Goal: Task Accomplishment & Management: Manage account settings

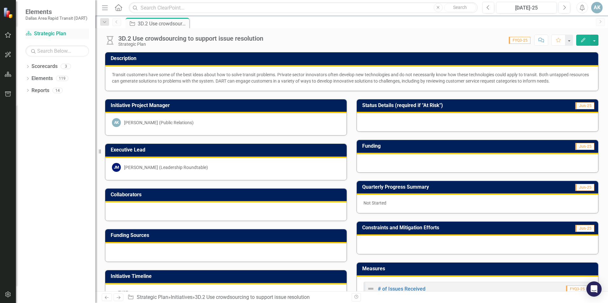
click at [50, 32] on link "Scorecard Strategic Plan" at bounding box center [57, 33] width 64 height 7
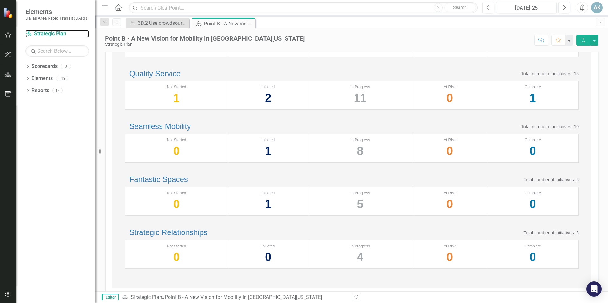
scroll to position [220, 0]
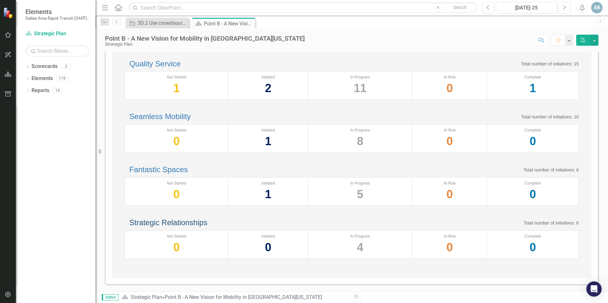
click at [180, 218] on link "Strategic Relationships" at bounding box center [168, 222] width 78 height 9
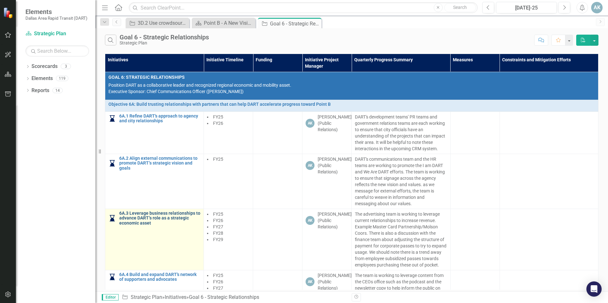
click at [146, 219] on link "6A.3 Leverage business relationships to advance DART’s role as a strategic econ…" at bounding box center [159, 218] width 81 height 15
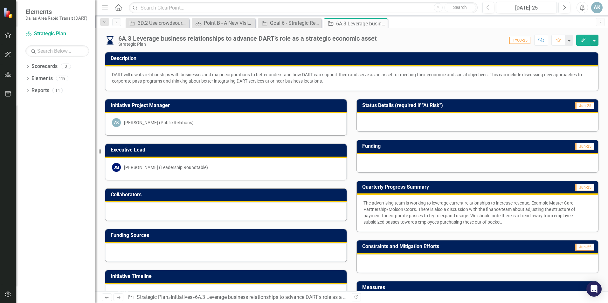
click at [325, 84] on div "DART will use its relationships with businesses and major corporations to bette…" at bounding box center [352, 78] width 480 height 13
drag, startPoint x: 305, startPoint y: 84, endPoint x: 113, endPoint y: 75, distance: 192.6
click at [113, 75] on div "DART will use its relationships with businesses and major corporations to bette…" at bounding box center [351, 78] width 493 height 24
click at [326, 79] on div "DART will use its relationships with businesses and major corporations to bette…" at bounding box center [352, 78] width 480 height 13
drag, startPoint x: 328, startPoint y: 83, endPoint x: 118, endPoint y: 75, distance: 210.6
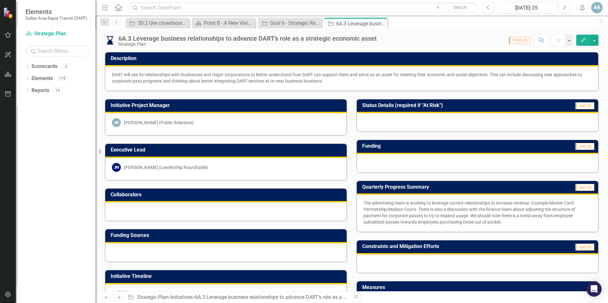
click at [119, 73] on div "DART will use its relationships with businesses and major corporations to bette…" at bounding box center [352, 78] width 480 height 13
drag, startPoint x: 114, startPoint y: 72, endPoint x: 118, endPoint y: 75, distance: 4.8
click at [118, 75] on div "DART will use its relationships with businesses and major corporations to bette…" at bounding box center [352, 78] width 480 height 13
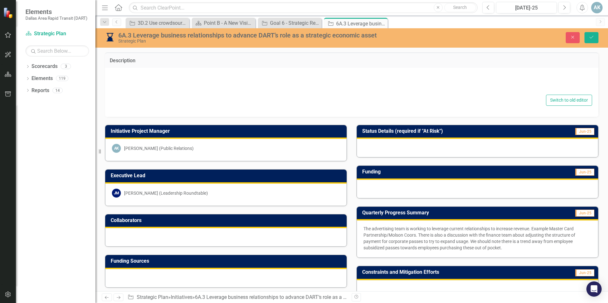
type textarea "DART will use its relationships with businesses and major corporations to bette…"
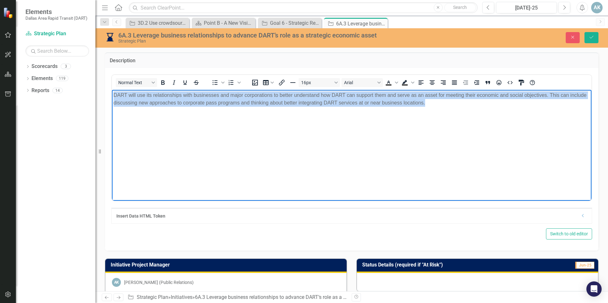
drag, startPoint x: 442, startPoint y: 105, endPoint x: 114, endPoint y: 95, distance: 328.3
click at [114, 95] on p "DART will use its relationships with businesses and major corporations to bette…" at bounding box center [352, 98] width 476 height 15
copy p "DART will use its relationships with businesses and major corporations to bette…"
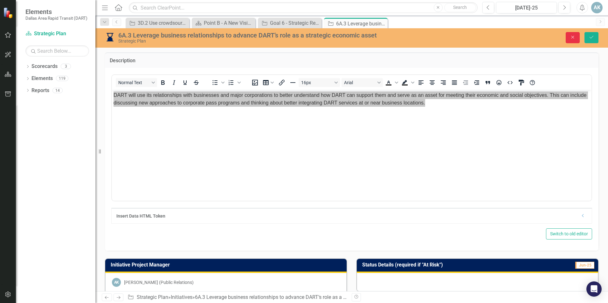
click at [575, 37] on icon "Close" at bounding box center [573, 37] width 6 height 4
